Goal: Task Accomplishment & Management: Complete application form

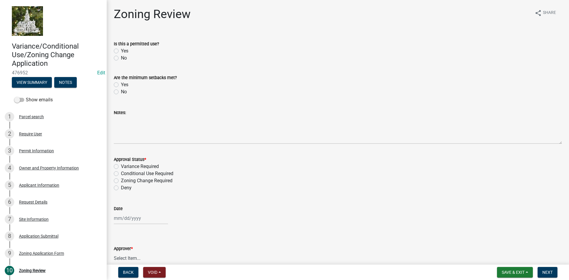
click at [121, 51] on label "Yes" at bounding box center [124, 50] width 7 height 7
click at [121, 51] on input "Yes" at bounding box center [123, 49] width 4 height 4
radio input "true"
click at [39, 252] on div "Zoning Application Form" at bounding box center [41, 253] width 45 height 4
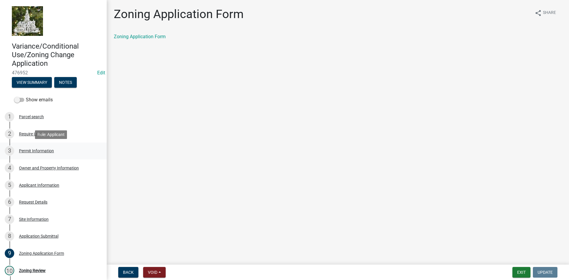
click at [28, 152] on div "Permit Information" at bounding box center [36, 151] width 35 height 4
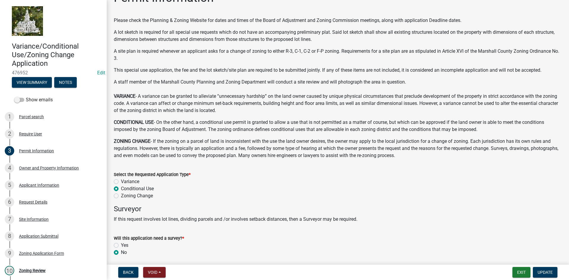
scroll to position [39, 0]
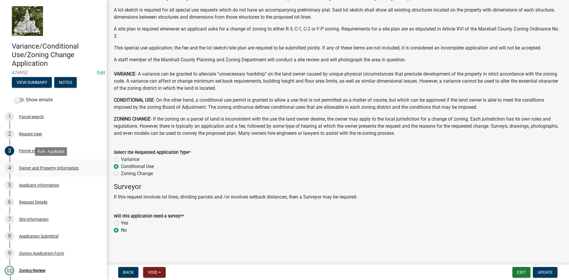
click at [31, 166] on div "Owner and Property Information" at bounding box center [49, 168] width 60 height 4
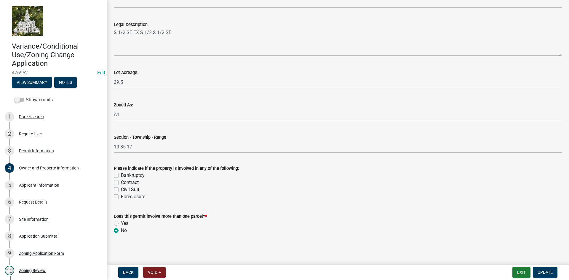
scroll to position [476, 0]
click at [30, 185] on div "Applicant Information" at bounding box center [39, 185] width 40 height 4
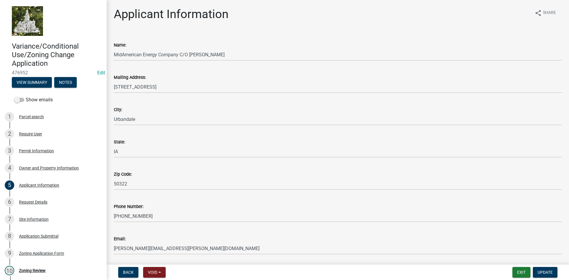
scroll to position [20, 0]
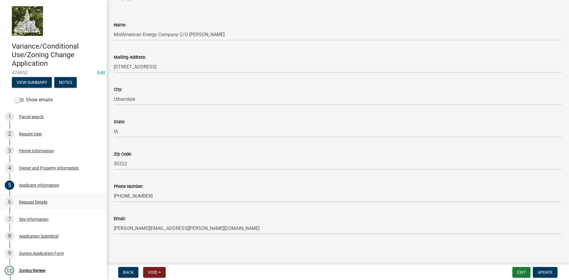
click at [34, 202] on div "Request Details" at bounding box center [33, 202] width 28 height 4
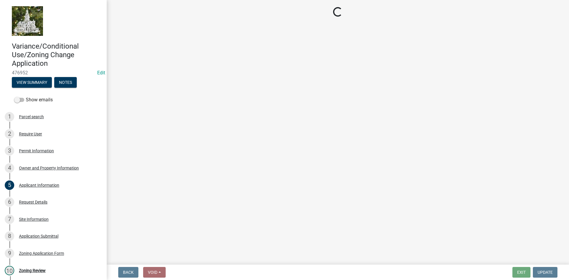
select select "44c25e4f-652e-4a88-b3ab-593eb9a35081"
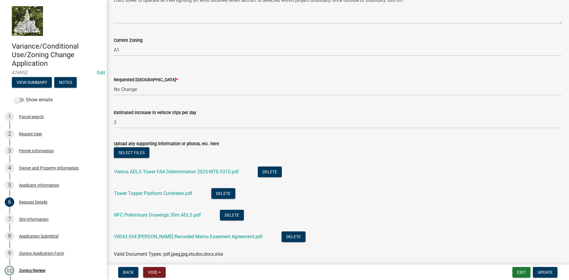
scroll to position [261, 0]
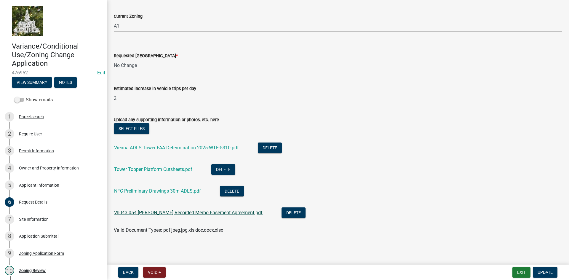
click at [162, 212] on link "VII043 054 Anderson Recorded Memo Easement Agreement.pdf" at bounding box center [188, 213] width 148 height 6
click at [160, 192] on link "NFC Preliminary Drawings 30m ADLS.pdf" at bounding box center [157, 191] width 87 height 6
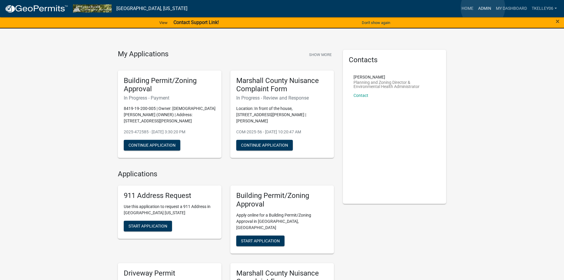
click at [483, 7] on link "Admin" at bounding box center [485, 8] width 18 height 11
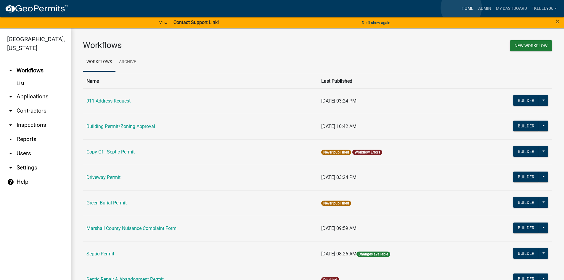
click at [461, 8] on link "Home" at bounding box center [467, 8] width 17 height 11
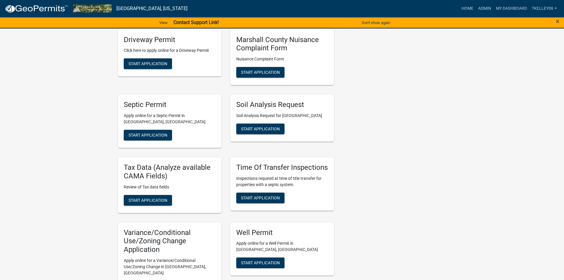
scroll to position [267, 0]
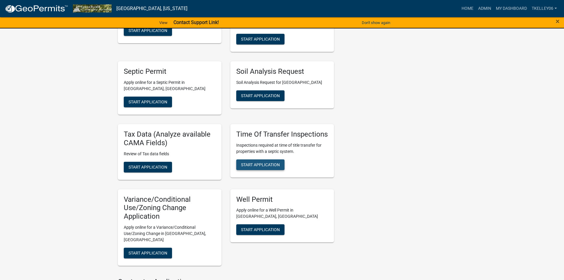
click at [252, 159] on button "Start Application" at bounding box center [260, 164] width 48 height 11
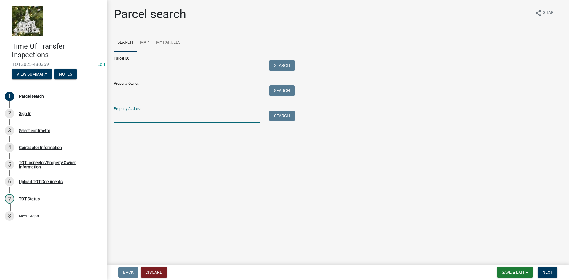
click at [150, 118] on input "Property Address:" at bounding box center [187, 116] width 147 height 12
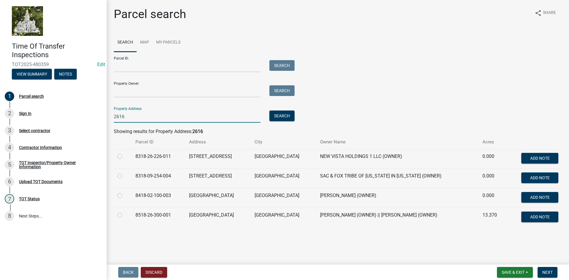
type input "2616"
click at [124, 211] on label at bounding box center [124, 211] width 0 height 0
click at [124, 214] on input "radio" at bounding box center [126, 213] width 4 height 4
radio input "true"
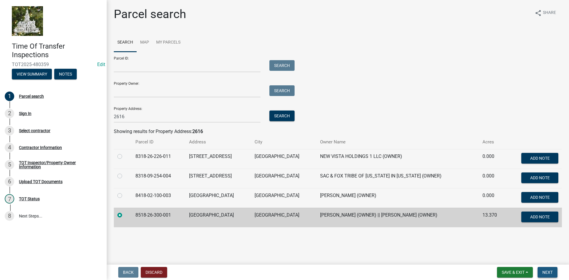
click at [548, 270] on span "Next" at bounding box center [547, 272] width 10 height 5
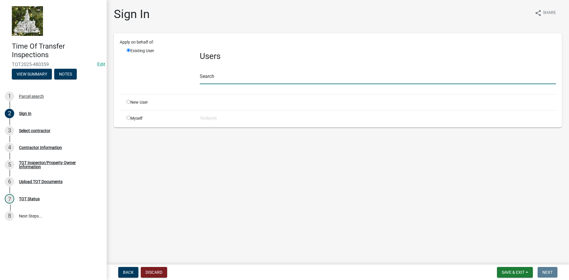
click at [209, 78] on input "text" at bounding box center [378, 78] width 356 height 12
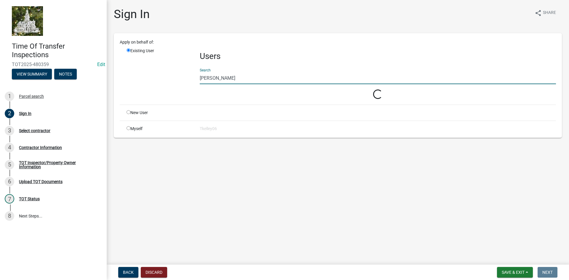
type input "[PERSON_NAME]"
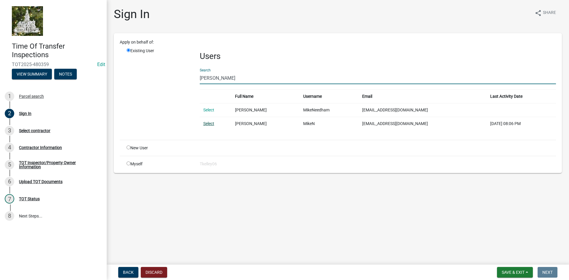
click at [205, 123] on link "Select" at bounding box center [208, 123] width 11 height 5
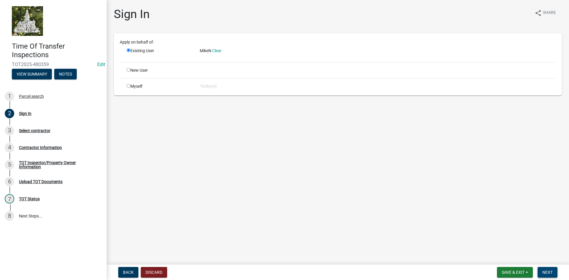
click at [548, 273] on span "Next" at bounding box center [547, 272] width 10 height 5
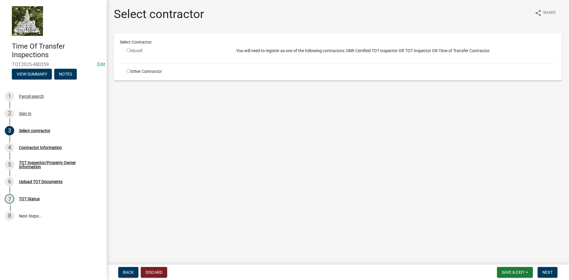
click at [128, 50] on input "radio" at bounding box center [128, 50] width 4 height 4
radio input "false"
click at [129, 70] on input "radio" at bounding box center [128, 71] width 4 height 4
radio input "true"
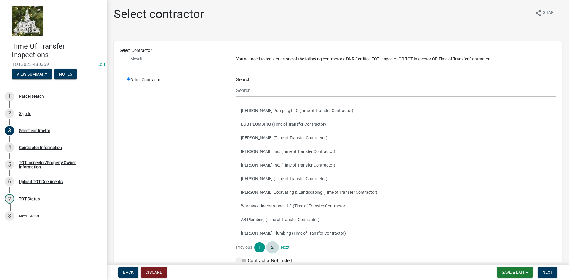
click at [272, 246] on link "2" at bounding box center [272, 247] width 11 height 10
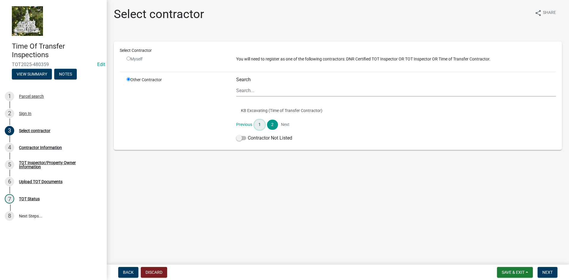
click at [259, 123] on link "1" at bounding box center [259, 125] width 11 height 10
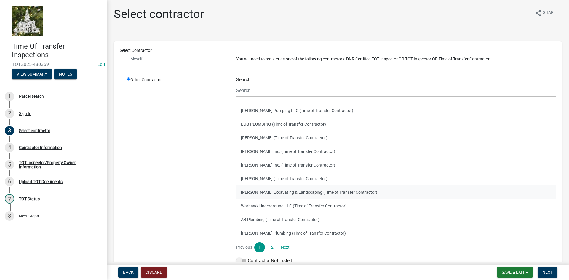
click at [260, 190] on button "[PERSON_NAME] Excavating & Landscaping (Time of Transfer Contractor)" at bounding box center [396, 192] width 320 height 14
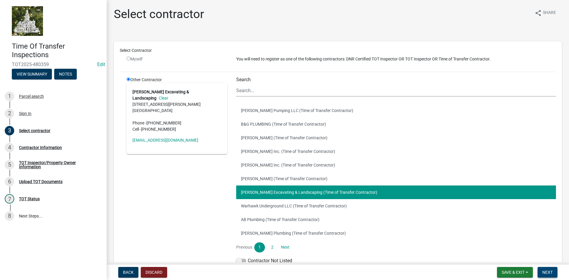
click at [546, 269] on button "Next" at bounding box center [547, 272] width 20 height 11
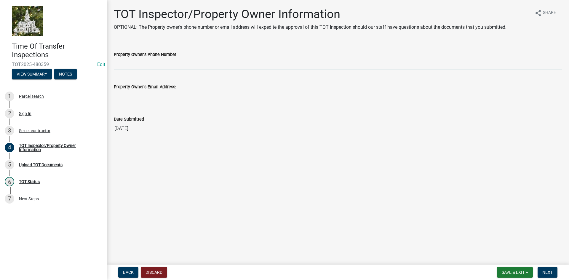
click at [131, 62] on input "Property Owner's Phone Number" at bounding box center [338, 64] width 448 height 12
type input "[PHONE_NUMBER]"
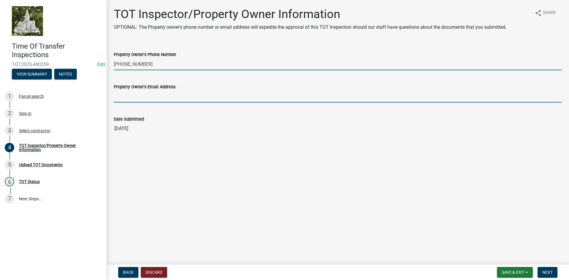
click at [149, 96] on input "Property Owner's Email Address:" at bounding box center [338, 96] width 448 height 12
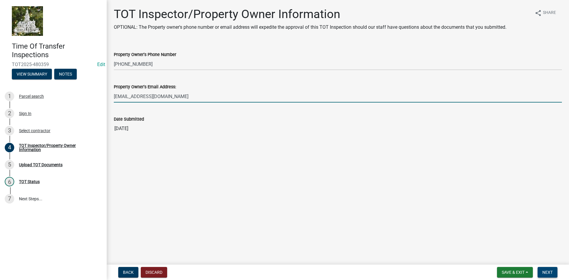
type input "[EMAIL_ADDRESS][DOMAIN_NAME]"
click at [551, 277] on button "Next" at bounding box center [547, 272] width 20 height 11
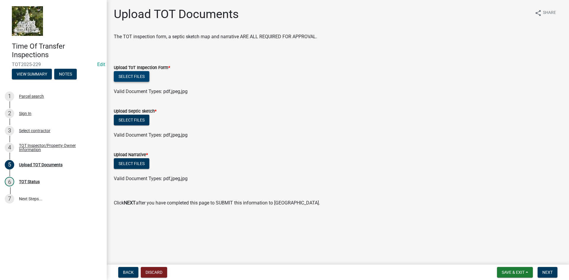
click at [131, 74] on button "Select files" at bounding box center [132, 76] width 36 height 11
click at [125, 76] on button "Select files" at bounding box center [132, 76] width 36 height 11
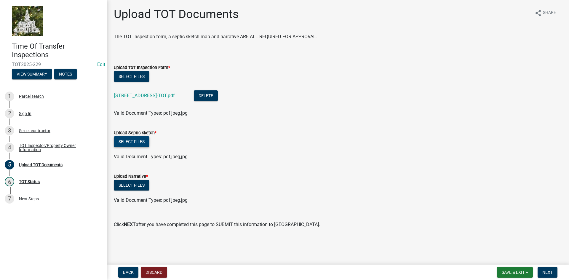
click at [138, 140] on button "Select files" at bounding box center [132, 141] width 36 height 11
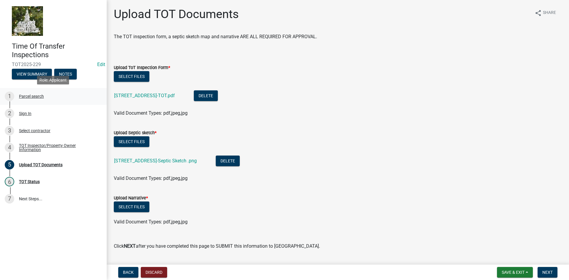
click at [41, 97] on div "Parcel search" at bounding box center [31, 96] width 25 height 4
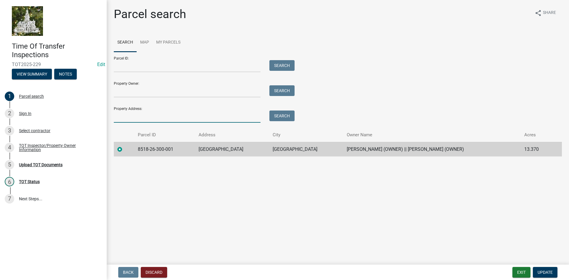
click at [151, 119] on input "Property Address:" at bounding box center [187, 116] width 147 height 12
type input "2616 145TH"
click at [27, 114] on div "Sign In" at bounding box center [25, 113] width 12 height 4
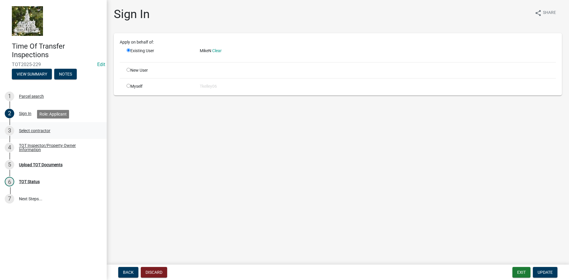
click at [31, 129] on div "Select contractor" at bounding box center [34, 131] width 31 height 4
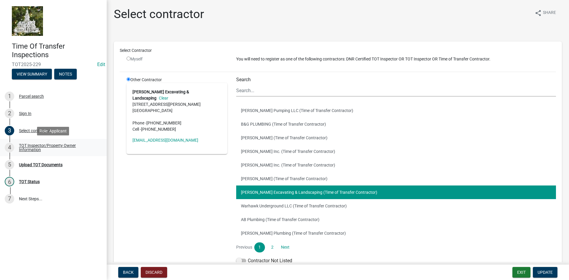
click at [33, 146] on div "TOT Inspector/Property Owner Information" at bounding box center [58, 147] width 78 height 8
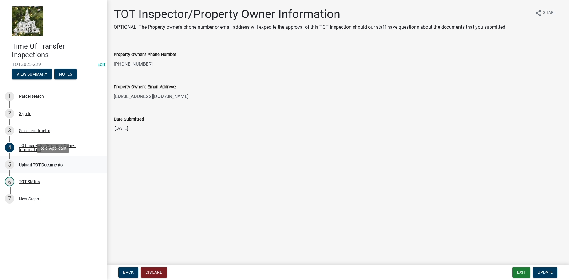
click at [38, 165] on div "Upload TOT Documents" at bounding box center [41, 165] width 44 height 4
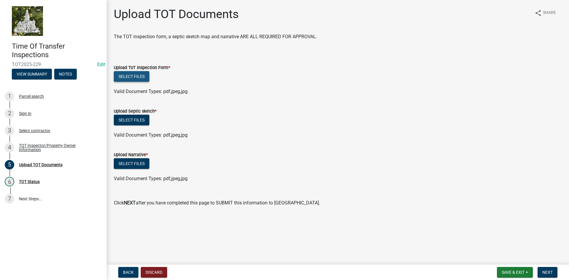
click at [132, 75] on button "Select files" at bounding box center [132, 76] width 36 height 11
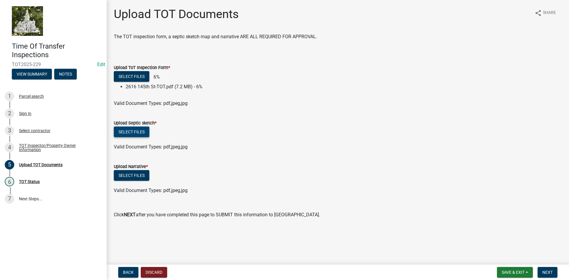
click at [139, 132] on button "Select files" at bounding box center [132, 131] width 36 height 11
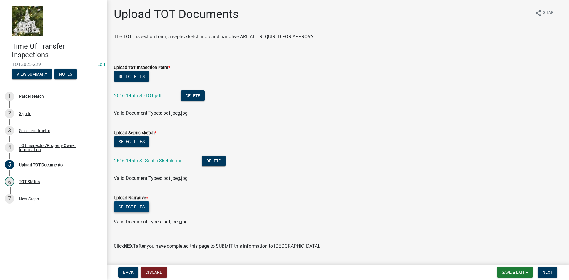
click at [143, 206] on button "Select files" at bounding box center [132, 206] width 36 height 11
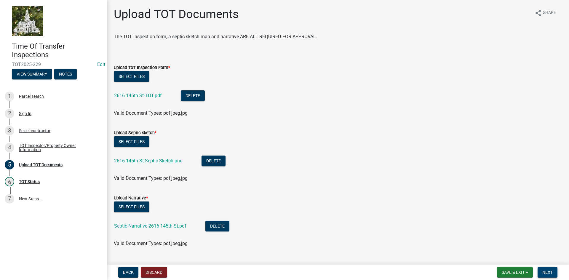
click at [546, 274] on span "Next" at bounding box center [547, 272] width 10 height 5
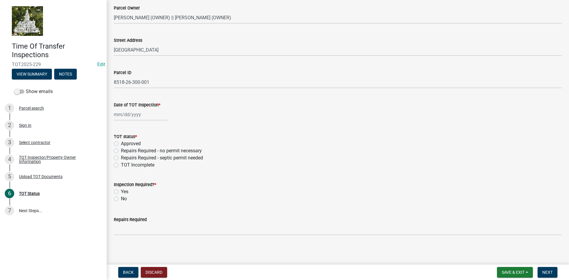
scroll to position [38, 0]
click at [128, 115] on div at bounding box center [141, 114] width 54 height 12
select select "9"
select select "2025"
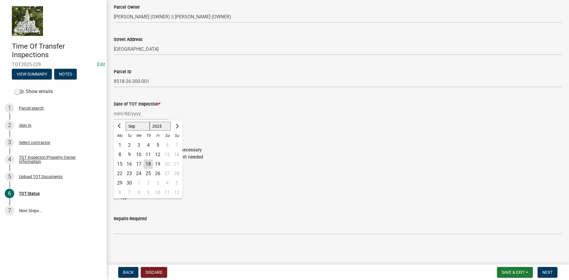
click at [158, 155] on div "12" at bounding box center [157, 154] width 9 height 9
type input "[DATE]"
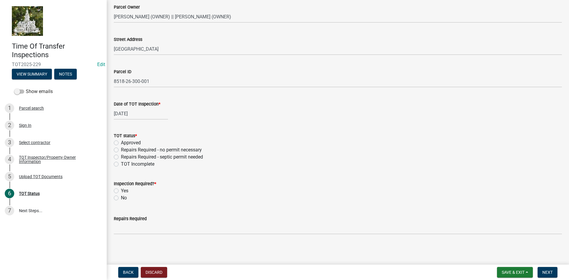
click at [121, 158] on label "Repairs Required - septic permit needed" at bounding box center [162, 156] width 82 height 7
click at [121, 157] on input "Repairs Required - septic permit needed" at bounding box center [123, 155] width 4 height 4
radio input "true"
click at [121, 191] on label "Yes" at bounding box center [124, 190] width 7 height 7
click at [121, 191] on input "Yes" at bounding box center [123, 189] width 4 height 4
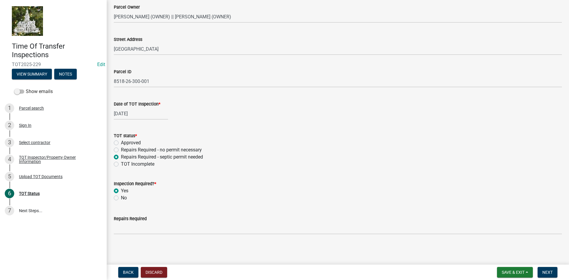
radio input "true"
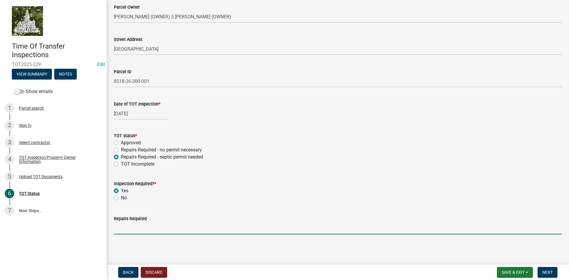
click at [136, 232] on input "Repairs Required" at bounding box center [338, 228] width 448 height 12
type input "Replacement of private sewage disposal system"
click at [516, 274] on span "Save & Exit" at bounding box center [512, 272] width 23 height 5
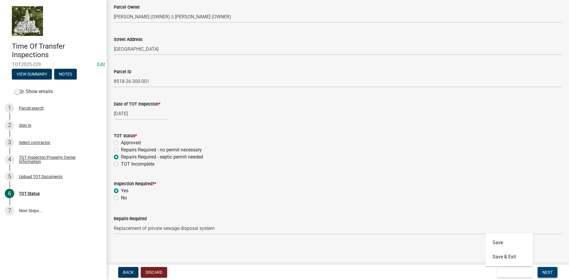
click at [548, 272] on span "Next" at bounding box center [547, 272] width 10 height 5
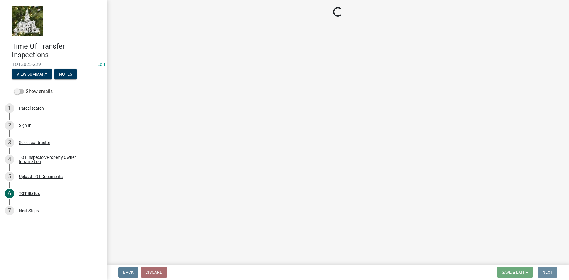
scroll to position [0, 0]
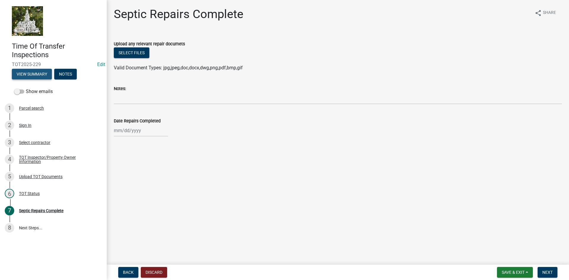
click at [33, 74] on button "View Summary" at bounding box center [32, 74] width 40 height 11
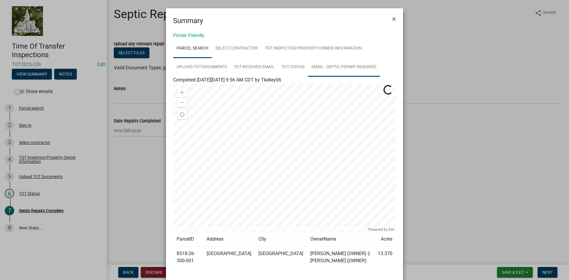
click at [320, 69] on link "Email - Septic permit required" at bounding box center [344, 67] width 72 height 19
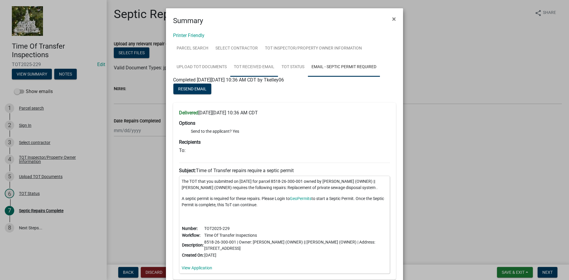
click at [251, 66] on link "TOT Received Email" at bounding box center [254, 67] width 48 height 19
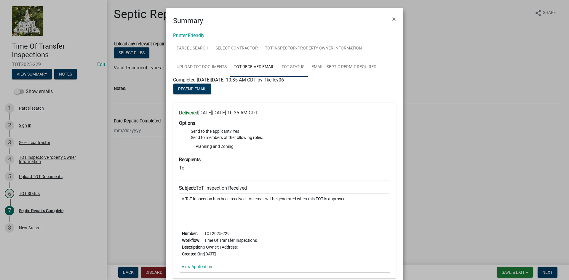
click at [302, 68] on link "TOT Status" at bounding box center [293, 67] width 30 height 19
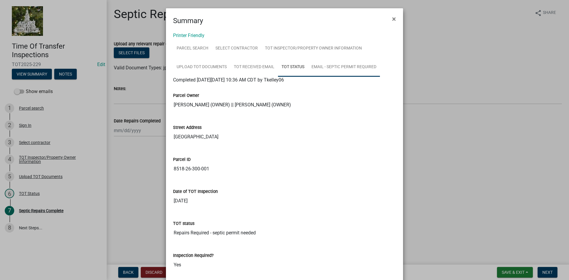
click at [340, 66] on link "Email - Septic permit required" at bounding box center [344, 67] width 72 height 19
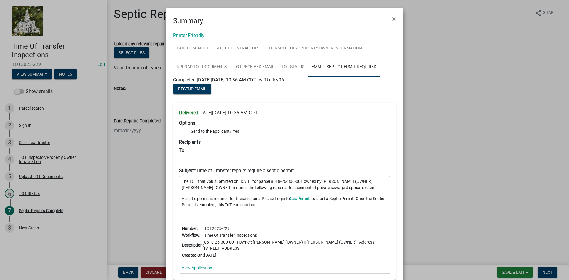
click at [185, 151] on h6 "To:" at bounding box center [284, 150] width 211 height 6
click at [35, 108] on ngb-modal-window "Summary × Printer Friendly Parcel search Select contractor TOT Inspector/Proper…" at bounding box center [284, 140] width 569 height 280
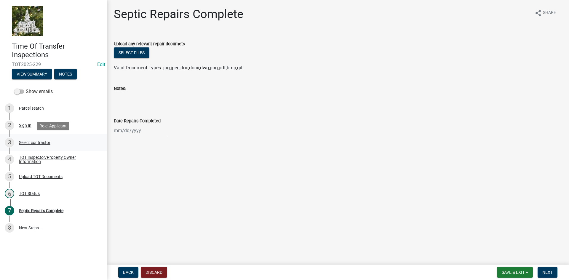
click at [31, 139] on div "3 Select contractor" at bounding box center [51, 142] width 92 height 9
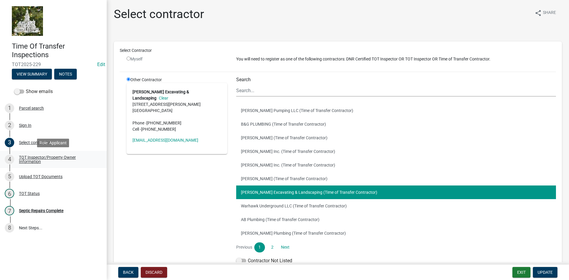
click at [34, 156] on div "TOT Inspector/Property Owner Information" at bounding box center [58, 159] width 78 height 8
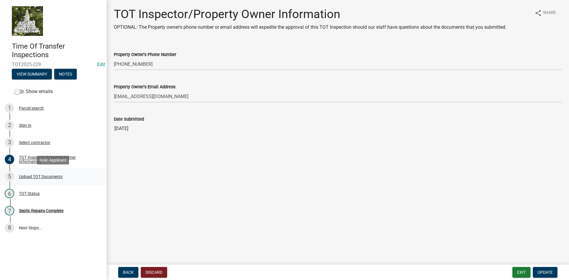
click at [33, 175] on div "Upload TOT Documents" at bounding box center [41, 176] width 44 height 4
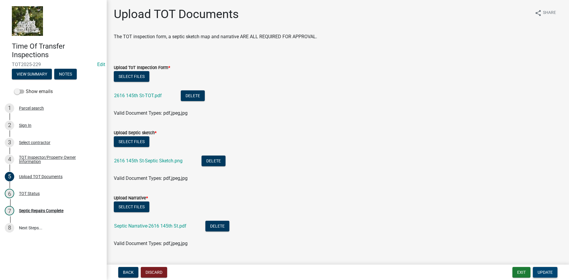
click at [547, 272] on span "Update" at bounding box center [544, 272] width 15 height 5
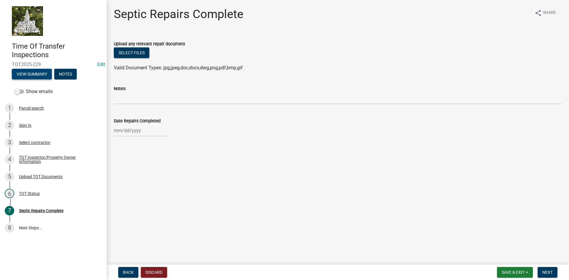
click at [40, 74] on button "View Summary" at bounding box center [32, 74] width 40 height 11
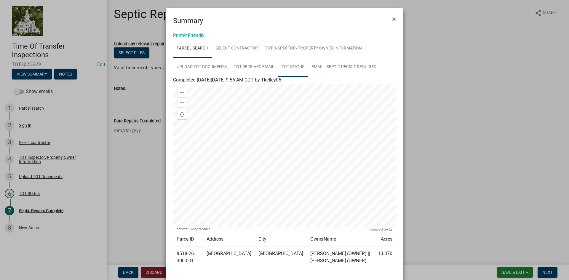
click at [288, 66] on link "TOT Status" at bounding box center [293, 67] width 30 height 19
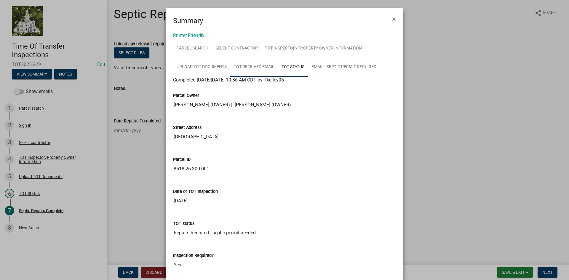
click at [249, 62] on link "TOT Received Email" at bounding box center [254, 67] width 48 height 19
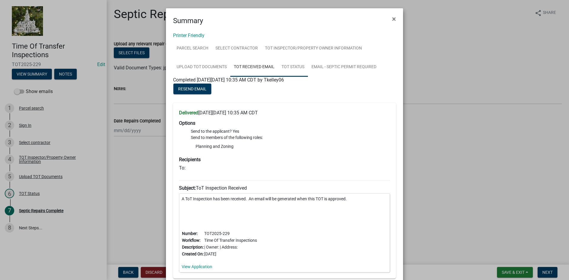
click at [294, 67] on link "TOT Status" at bounding box center [293, 67] width 30 height 19
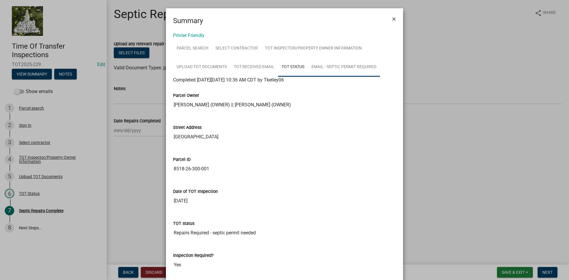
click at [337, 65] on link "Email - Septic permit required" at bounding box center [344, 67] width 72 height 19
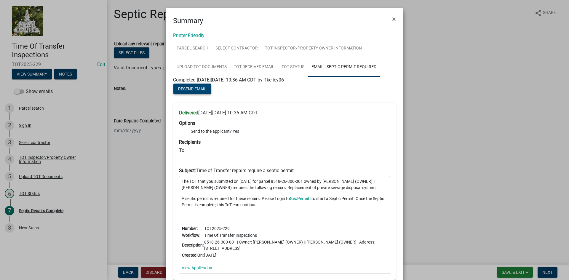
click at [184, 86] on button "Resend Email" at bounding box center [192, 89] width 38 height 11
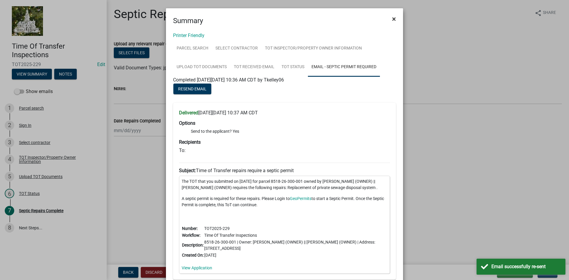
click at [393, 21] on span "×" at bounding box center [394, 19] width 4 height 8
